Goal: Information Seeking & Learning: Learn about a topic

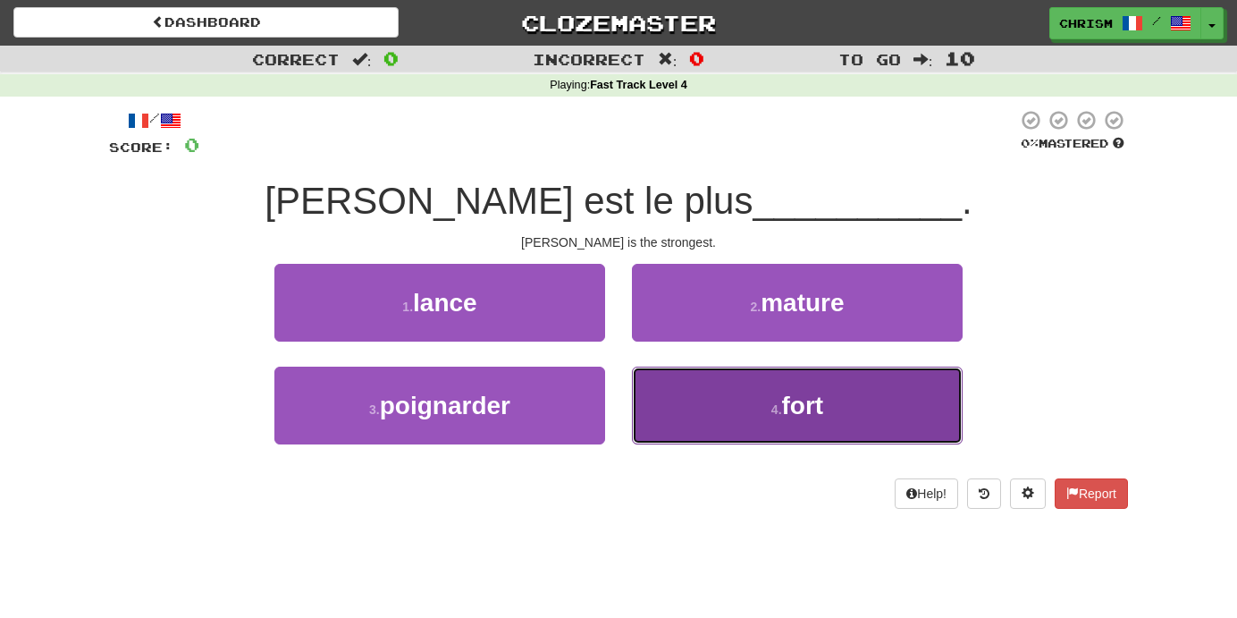
click at [720, 424] on button "4 . fort" at bounding box center [797, 405] width 331 height 78
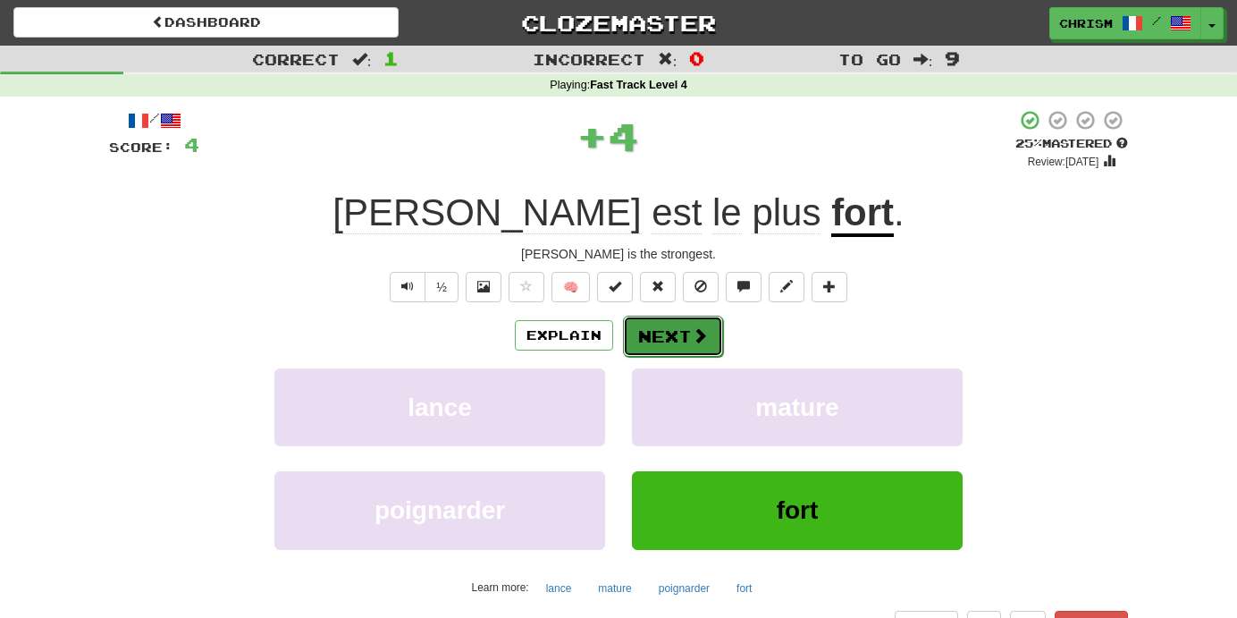
click at [701, 340] on span at bounding box center [700, 335] width 16 height 16
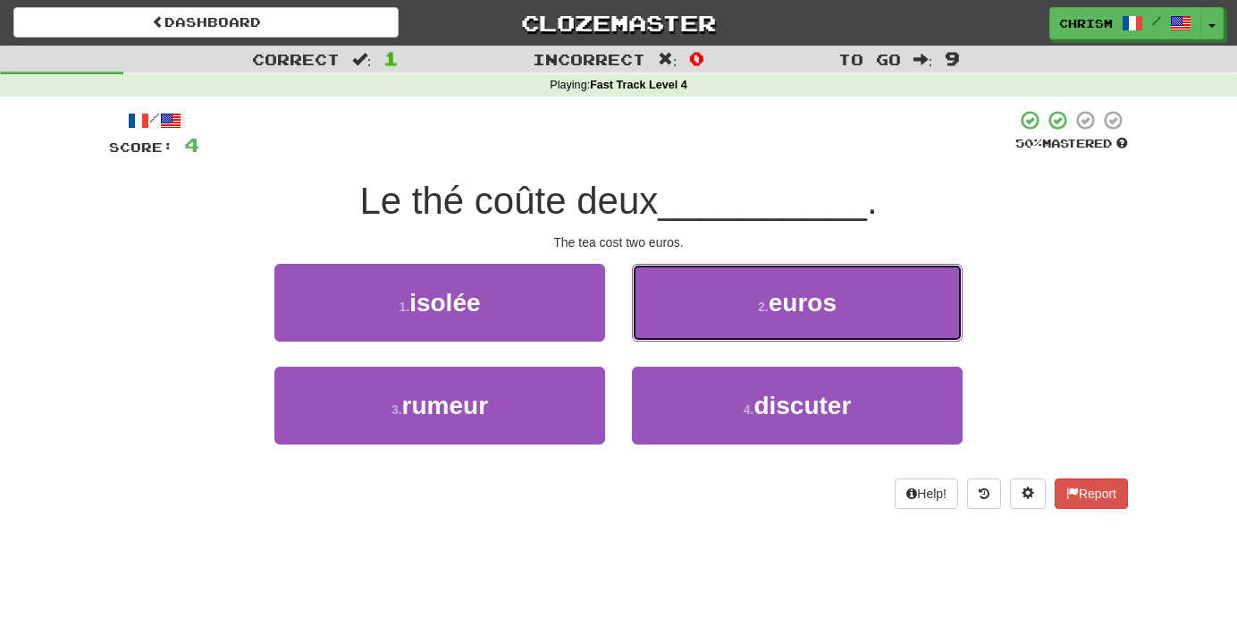
click at [701, 340] on button "2 . euros" at bounding box center [797, 303] width 331 height 78
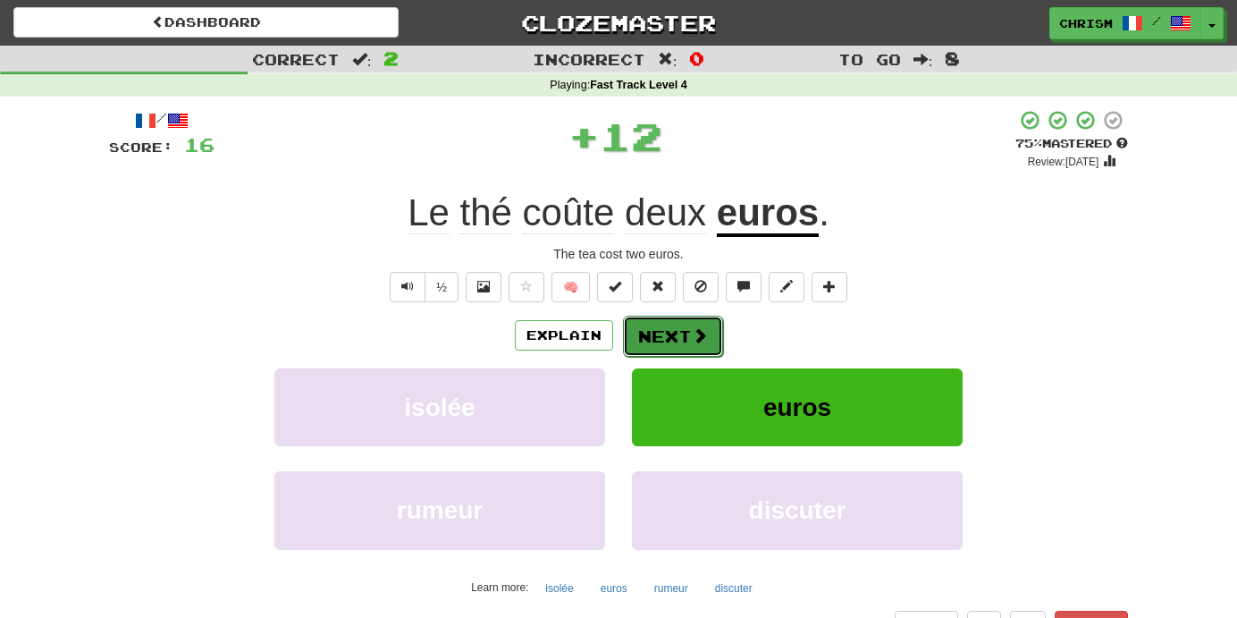
click at [688, 331] on button "Next" at bounding box center [673, 335] width 100 height 41
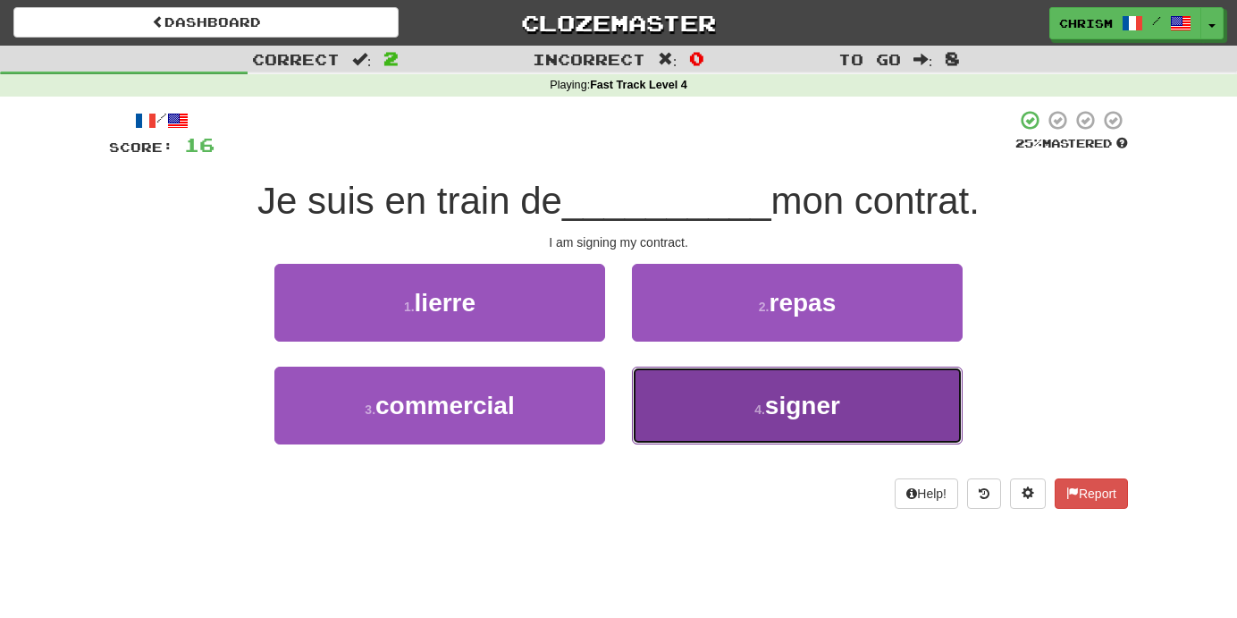
click at [865, 434] on button "4 . signer" at bounding box center [797, 405] width 331 height 78
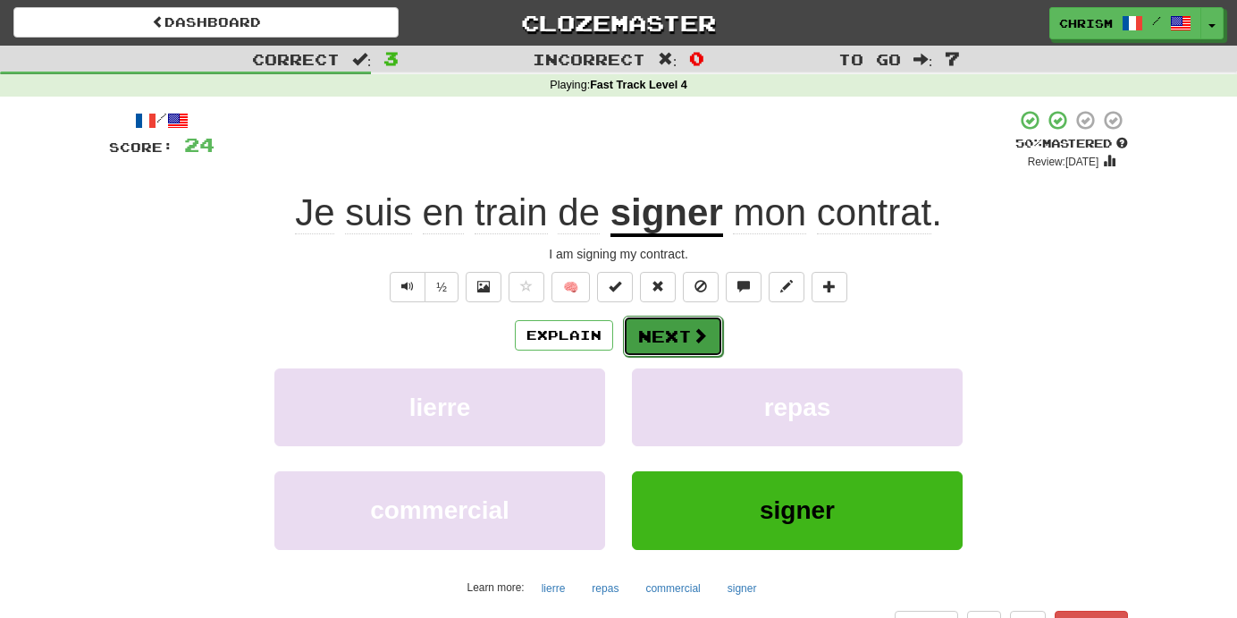
click at [704, 341] on span at bounding box center [700, 335] width 16 height 16
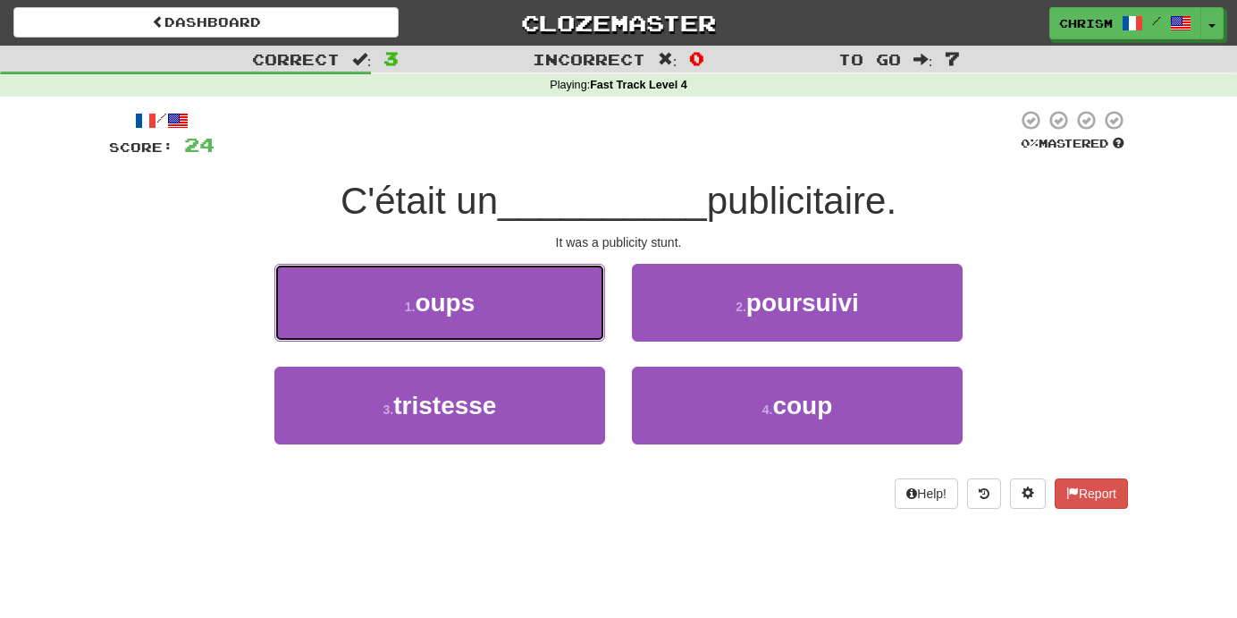
drag, startPoint x: 584, startPoint y: 333, endPoint x: 655, endPoint y: 483, distance: 165.5
click at [655, 483] on div "/ Score: 24 0 % Mastered C'était un __________ publicitaire. It was a publicity…" at bounding box center [618, 308] width 1019 height 399
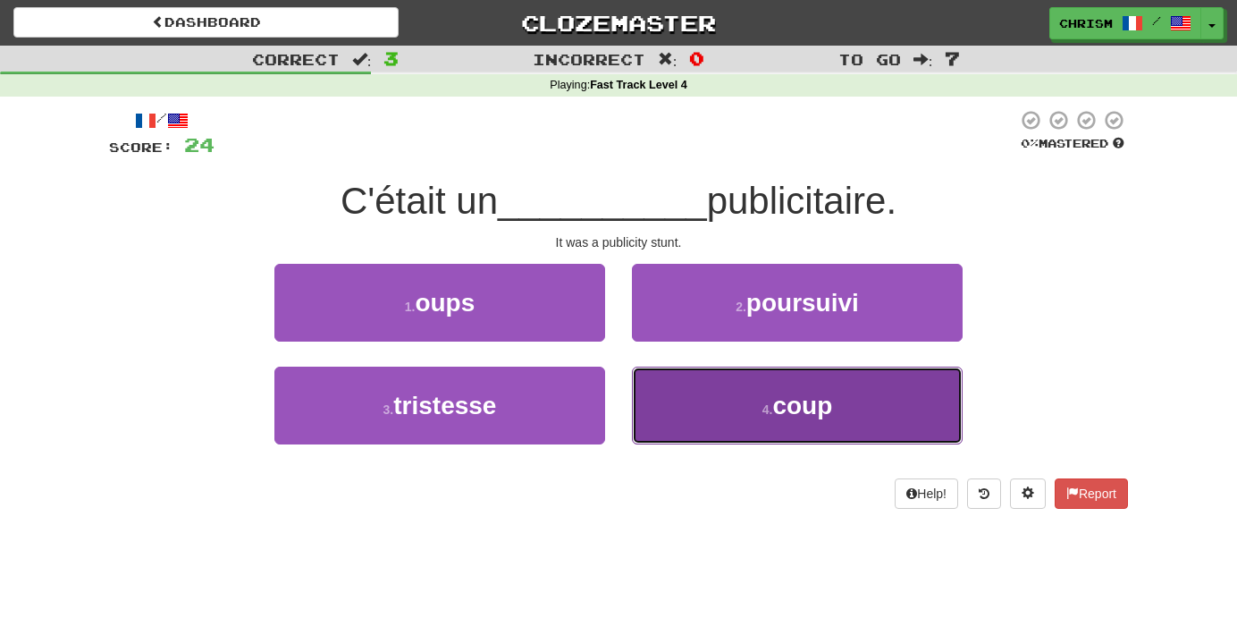
click at [704, 425] on button "4 . coup" at bounding box center [797, 405] width 331 height 78
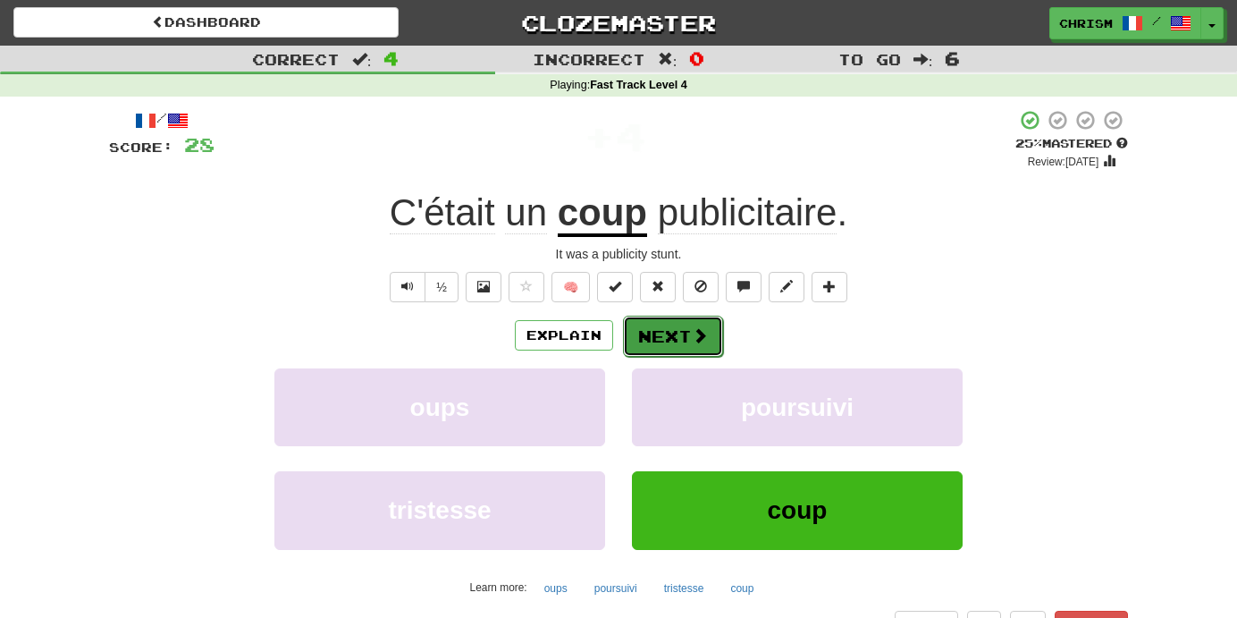
click at [687, 339] on button "Next" at bounding box center [673, 335] width 100 height 41
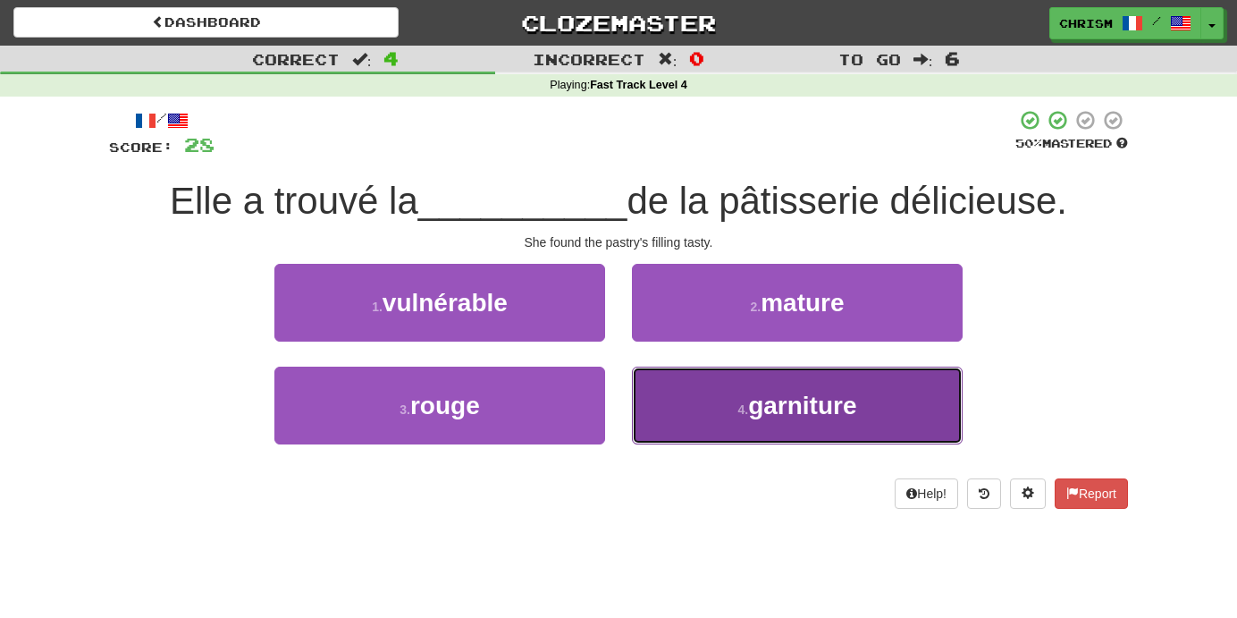
click at [700, 415] on button "4 . garniture" at bounding box center [797, 405] width 331 height 78
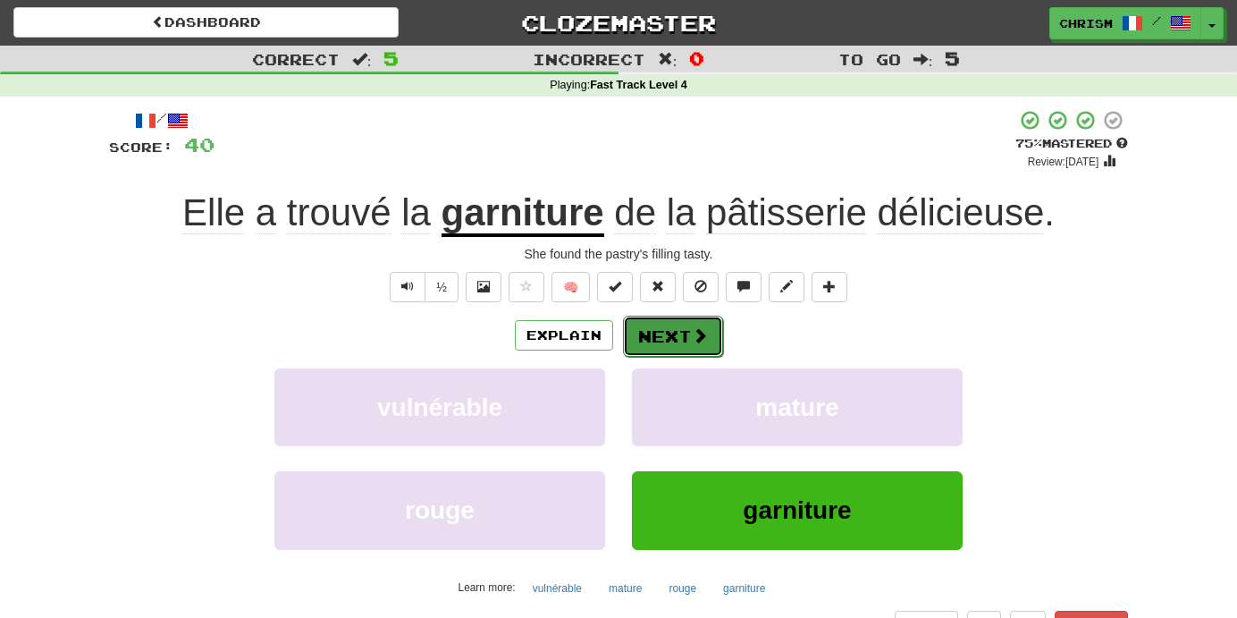
click at [682, 325] on button "Next" at bounding box center [673, 335] width 100 height 41
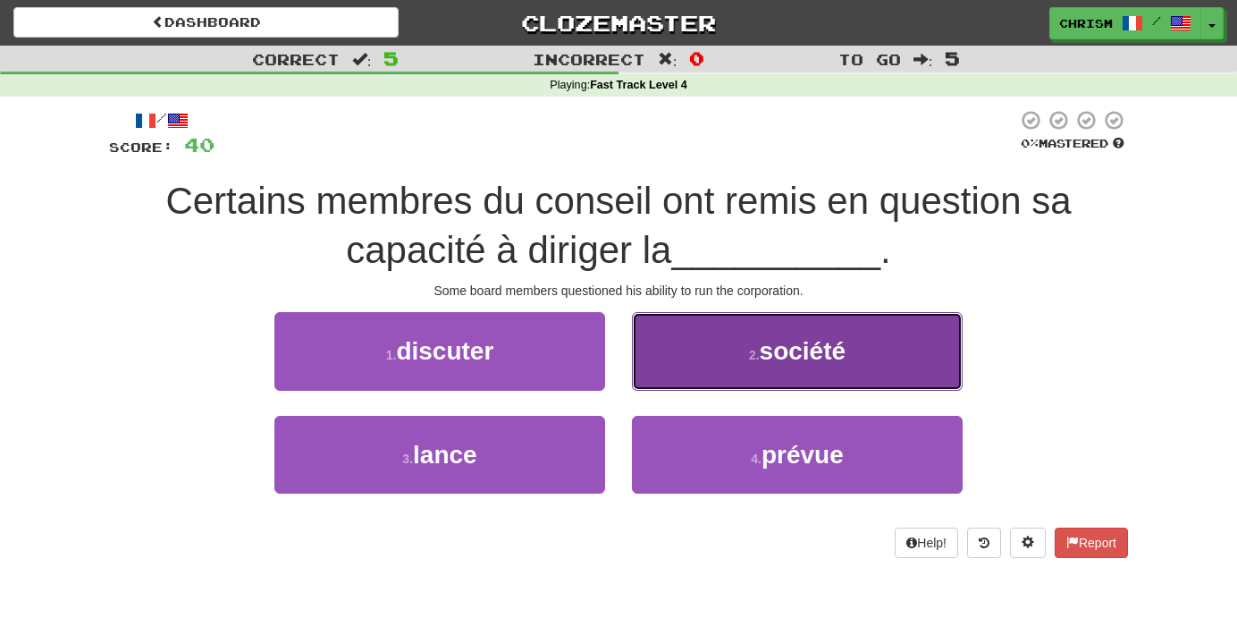
click at [910, 377] on button "2 . société" at bounding box center [797, 351] width 331 height 78
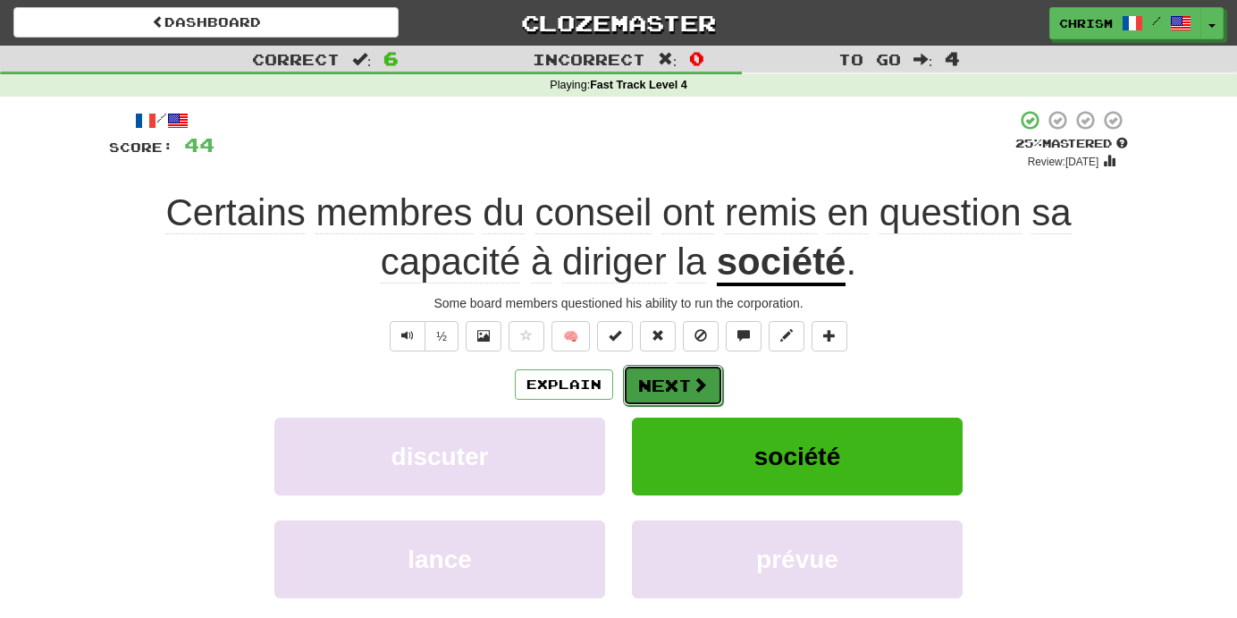
click at [684, 383] on button "Next" at bounding box center [673, 385] width 100 height 41
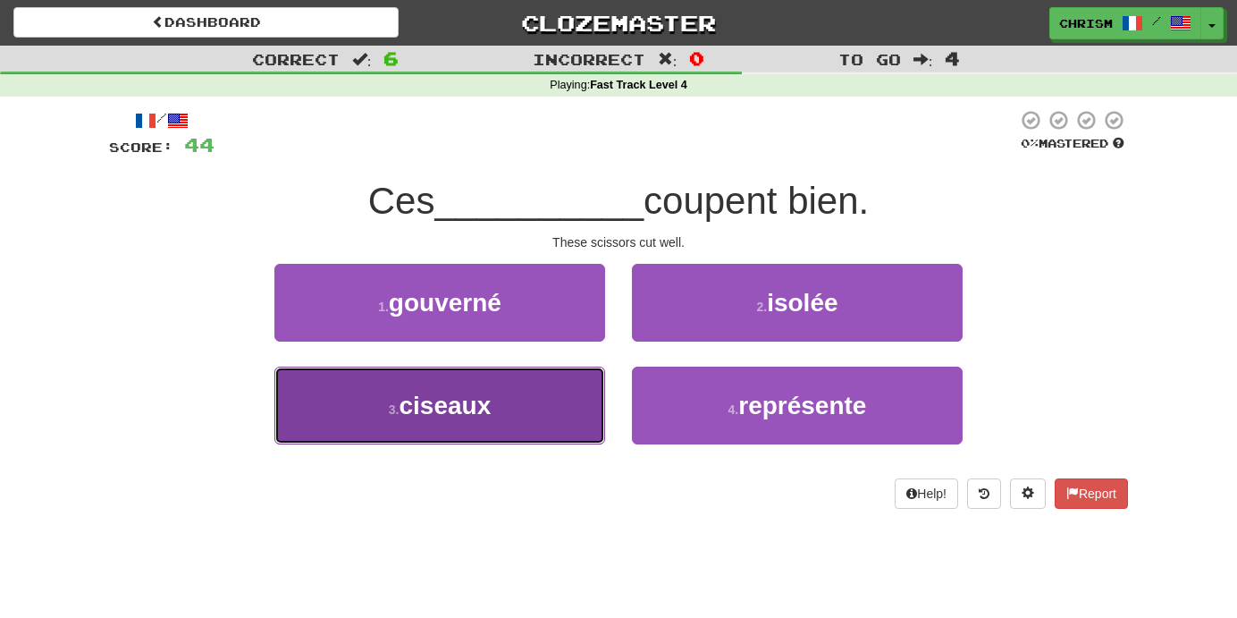
click at [544, 404] on button "3 . ciseaux" at bounding box center [439, 405] width 331 height 78
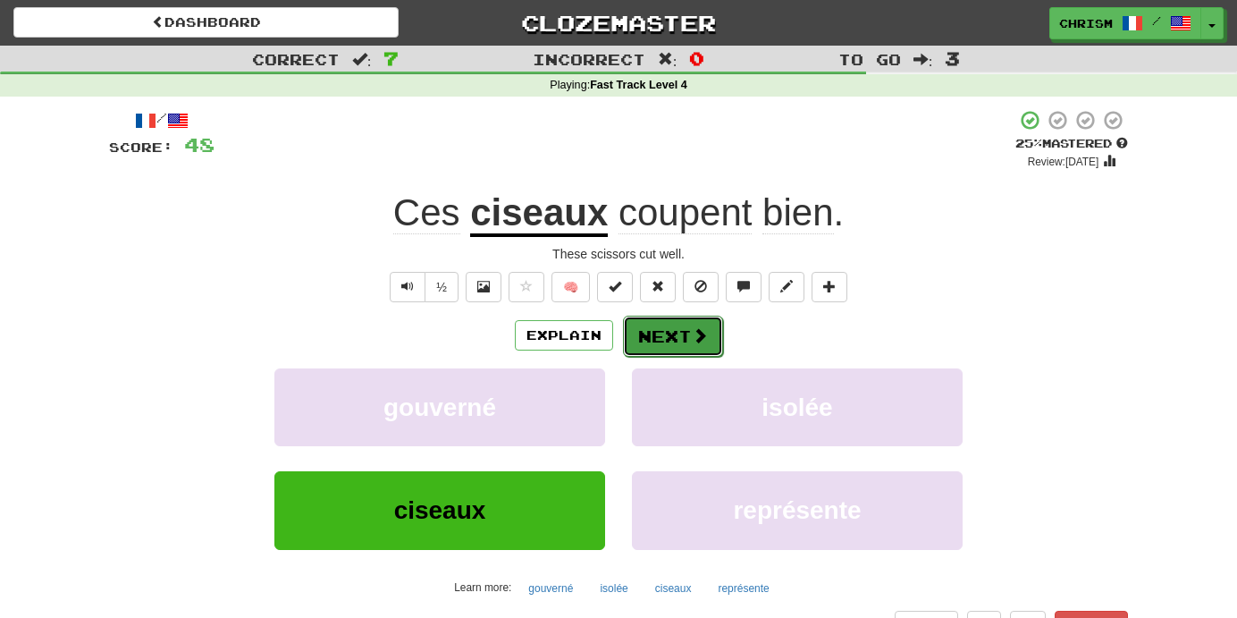
click at [688, 329] on button "Next" at bounding box center [673, 335] width 100 height 41
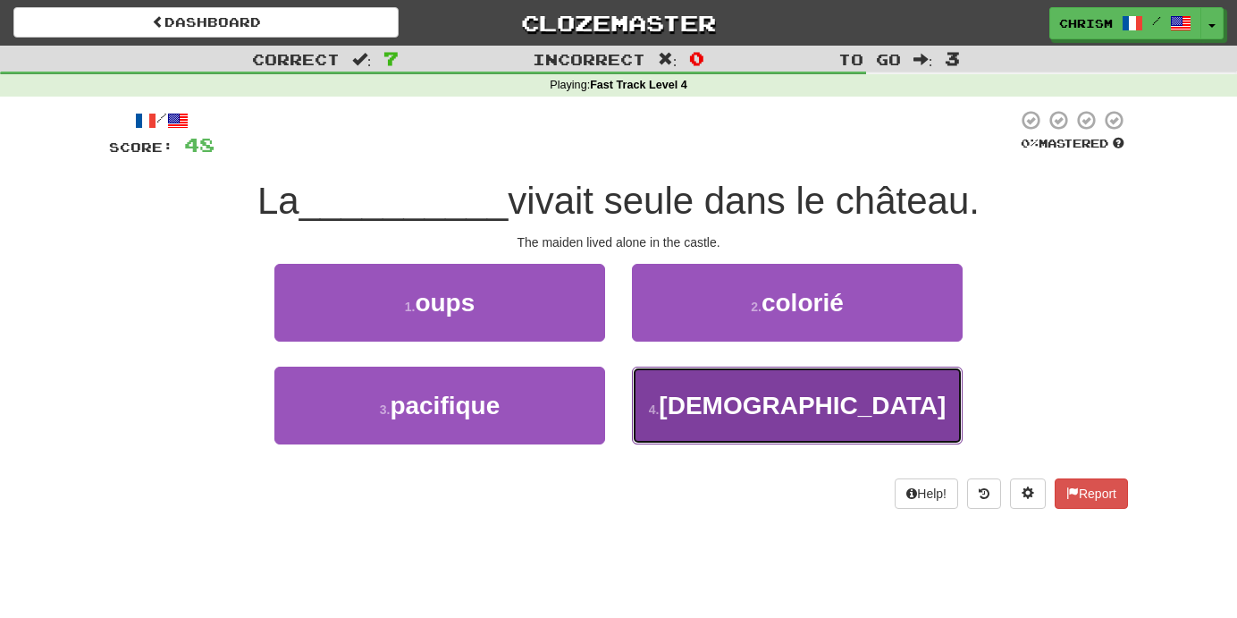
click at [706, 420] on button "4 . [DEMOGRAPHIC_DATA]" at bounding box center [797, 405] width 331 height 78
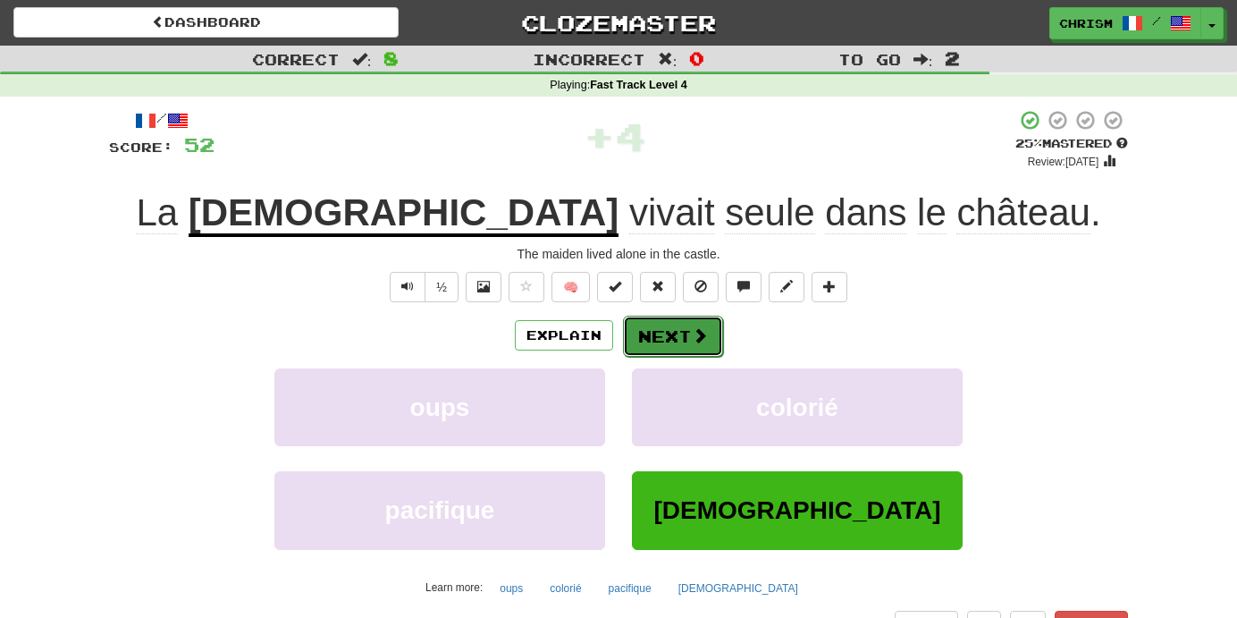
click at [677, 332] on button "Next" at bounding box center [673, 335] width 100 height 41
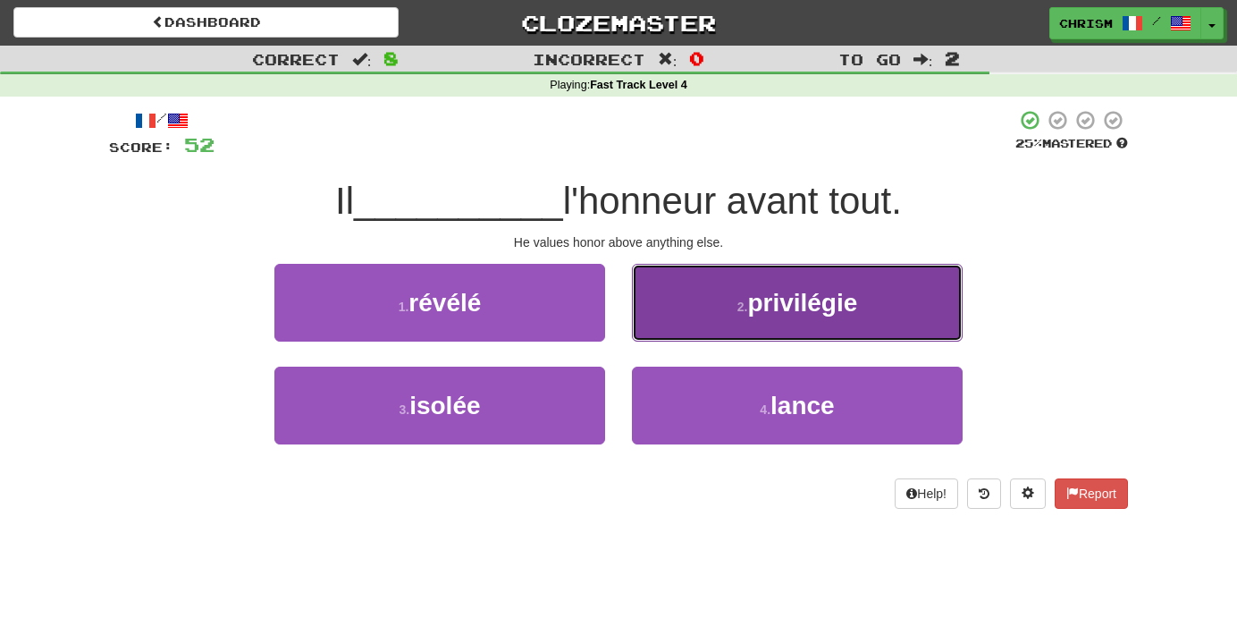
click at [704, 308] on button "2 . privilégie" at bounding box center [797, 303] width 331 height 78
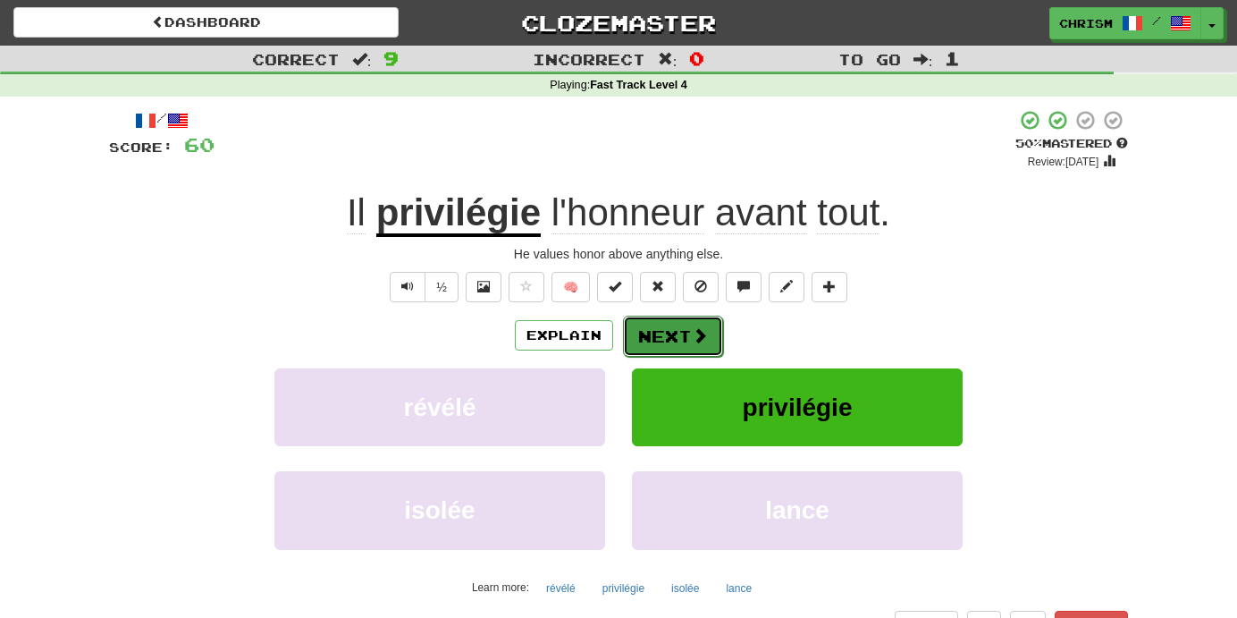
click at [685, 341] on button "Next" at bounding box center [673, 335] width 100 height 41
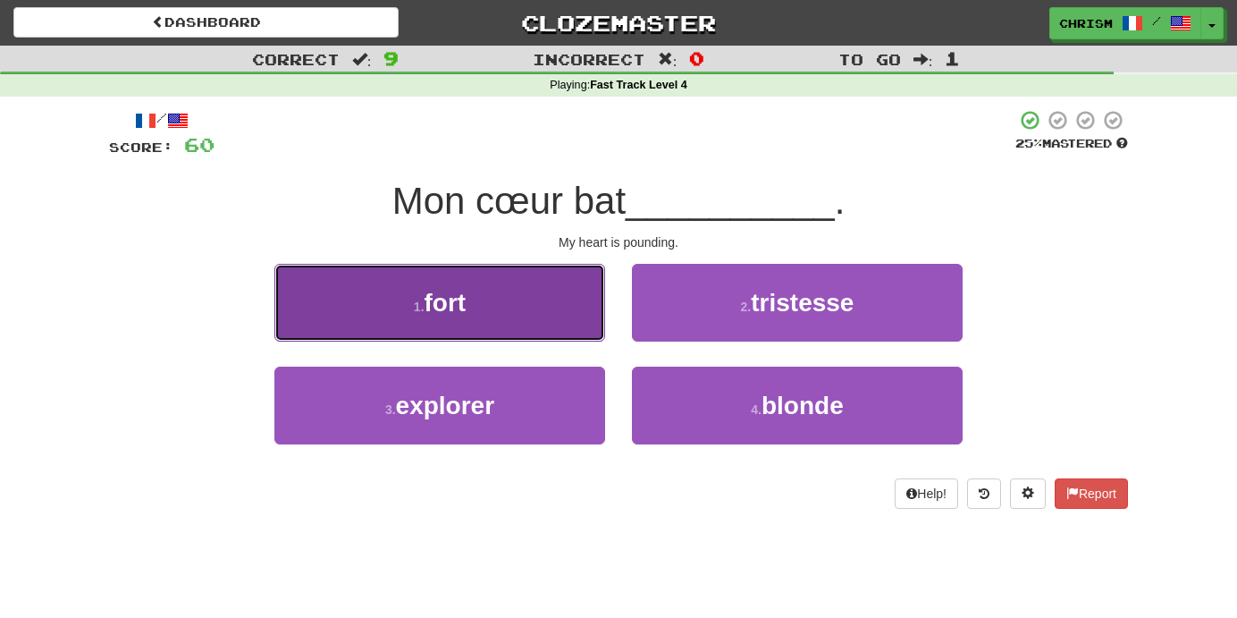
click at [558, 316] on button "1 . fort" at bounding box center [439, 303] width 331 height 78
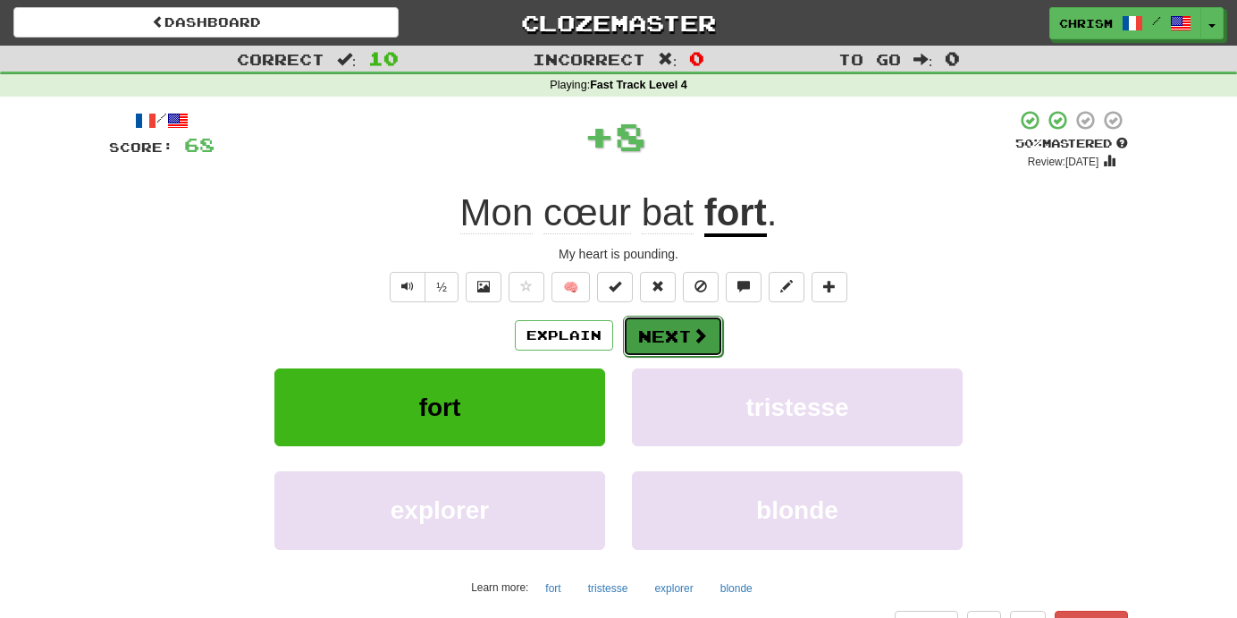
click at [680, 332] on button "Next" at bounding box center [673, 335] width 100 height 41
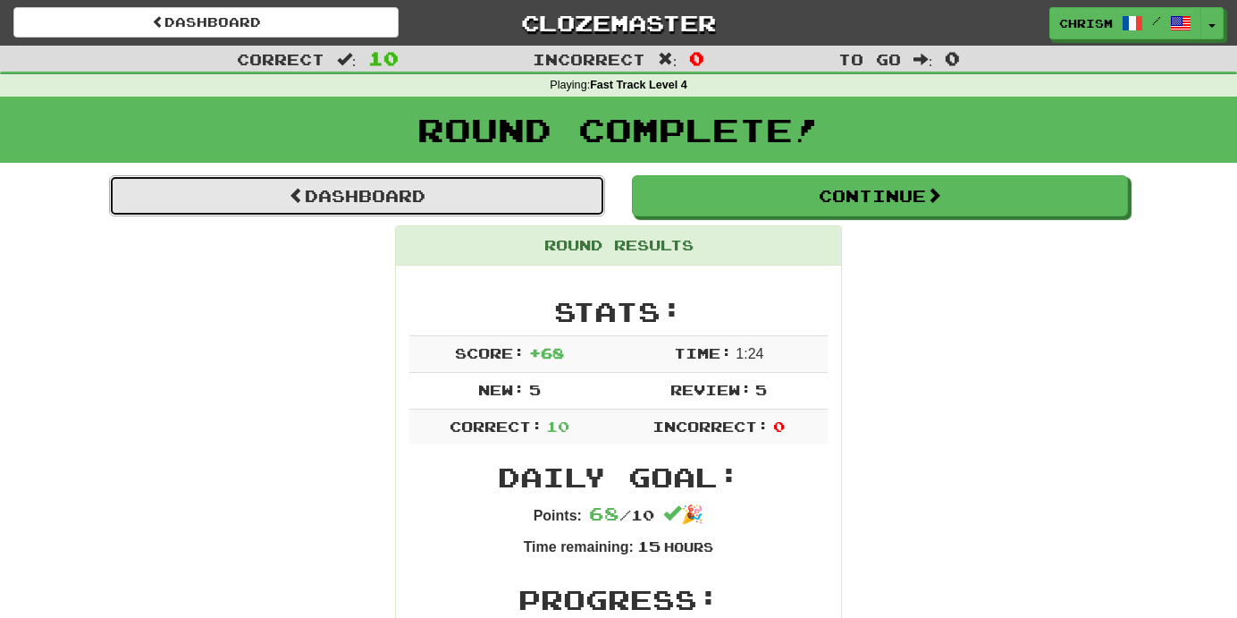
click at [558, 188] on link "Dashboard" at bounding box center [357, 195] width 496 height 41
